Goal: Information Seeking & Learning: Learn about a topic

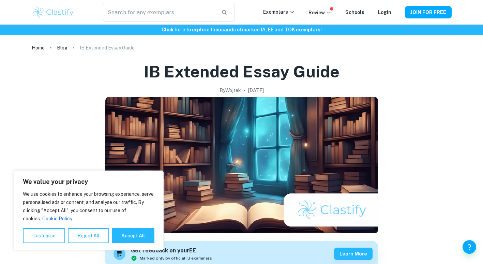
click at [144, 236] on button "Accept All" at bounding box center [133, 235] width 43 height 15
checkbox input "true"
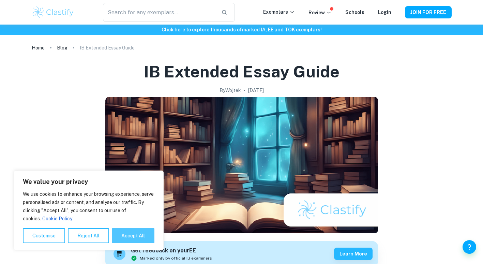
checkbox input "true"
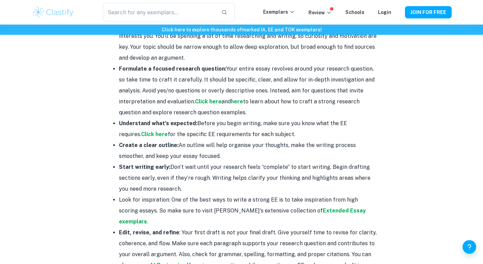
scroll to position [817, 0]
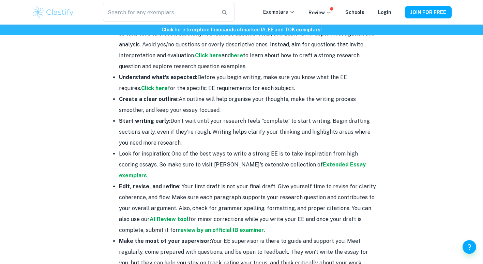
click at [307, 161] on strong "Extended Essay exemplars" at bounding box center [242, 169] width 247 height 17
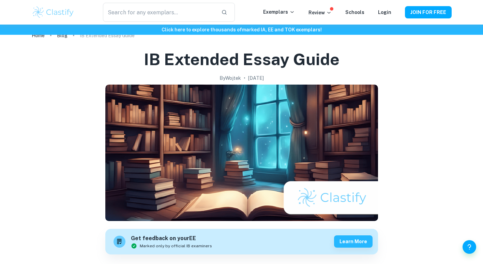
scroll to position [0, 0]
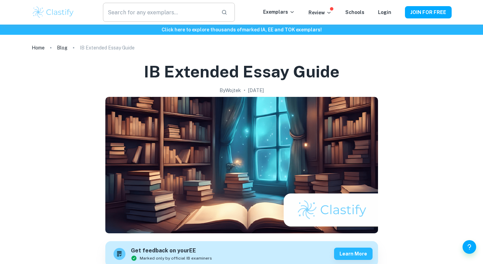
click at [174, 15] on input "text" at bounding box center [159, 12] width 112 height 19
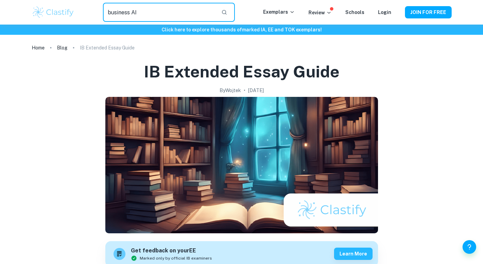
type input "business AI"
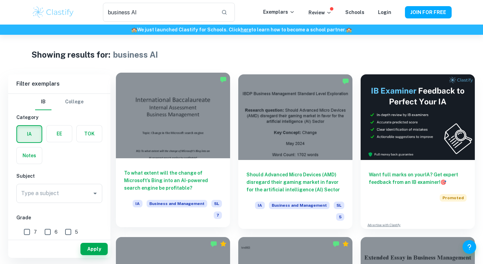
click at [184, 114] on div at bounding box center [173, 115] width 114 height 85
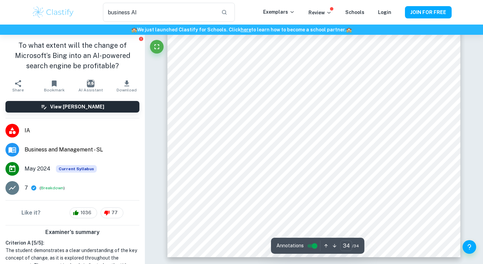
scroll to position [14274, 0]
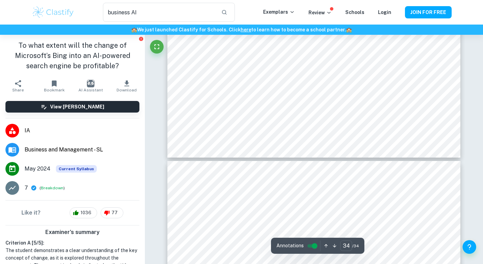
type input "33"
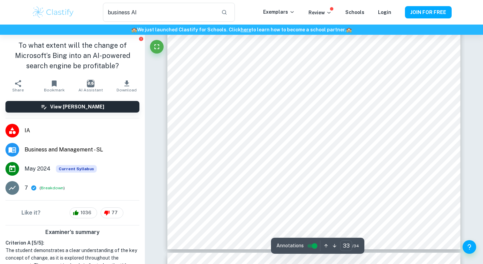
scroll to position [13695, 0]
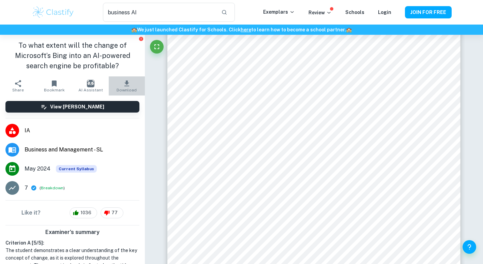
click at [124, 83] on icon "button" at bounding box center [126, 83] width 5 height 6
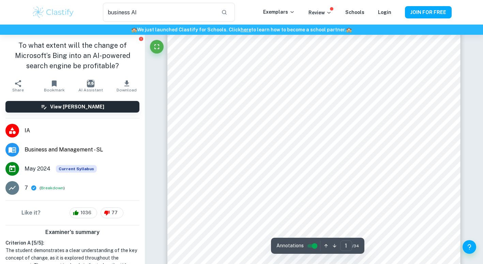
scroll to position [205, 0]
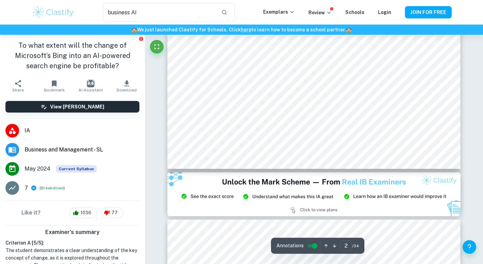
type input "3"
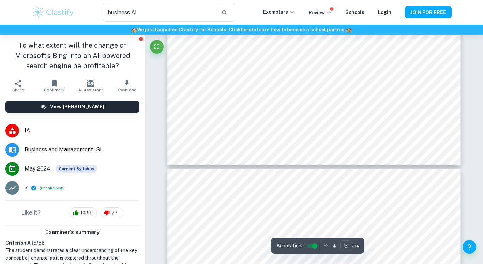
scroll to position [1227, 0]
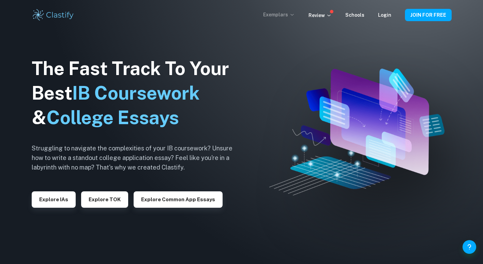
click at [282, 16] on p "Exemplars" at bounding box center [279, 14] width 32 height 7
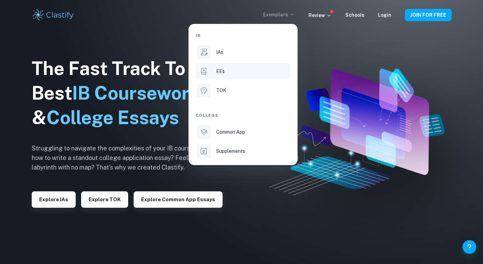
click at [224, 71] on div "EEs" at bounding box center [252, 70] width 73 height 7
